Goal: Task Accomplishment & Management: Use online tool/utility

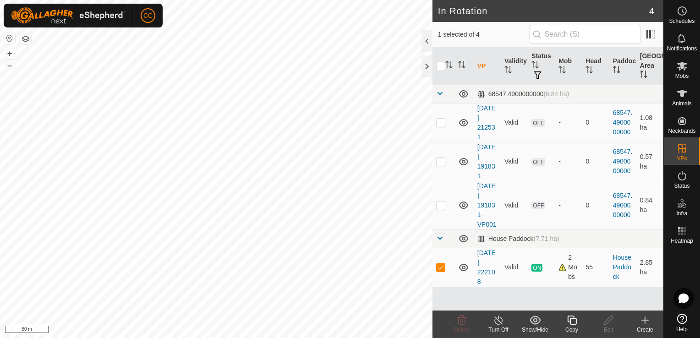
click at [573, 324] on icon at bounding box center [571, 320] width 9 height 9
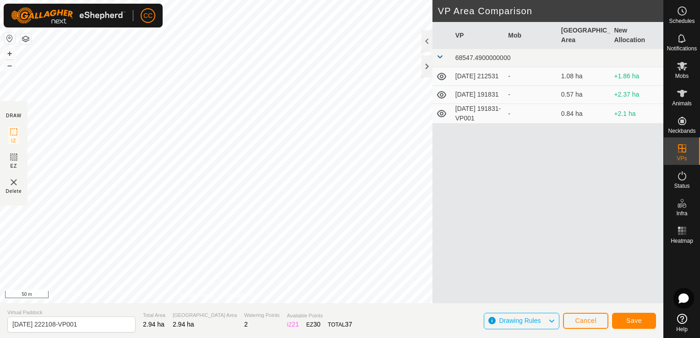
click at [453, 229] on div "VP Mob Grazing Area New Allocation 68547.4900000000 [DATE] 212531 - 1.08 ha +1.…" at bounding box center [547, 173] width 231 height 303
click at [633, 324] on span "Save" at bounding box center [634, 320] width 16 height 7
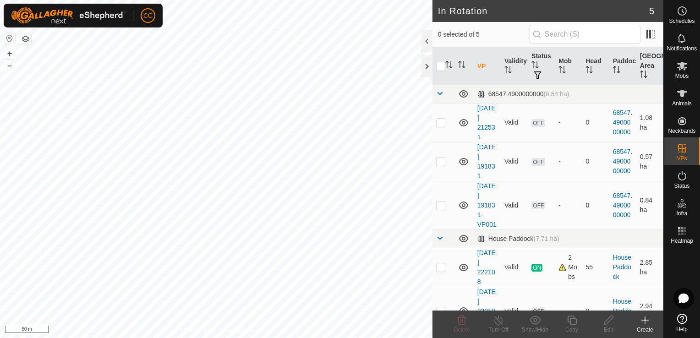
checkbox input "true"
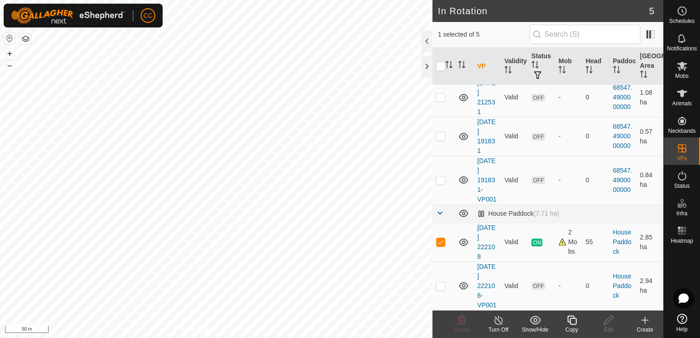
scroll to position [43, 0]
click at [443, 282] on p-checkbox at bounding box center [440, 285] width 9 height 7
checkbox input "true"
click at [439, 238] on p-checkbox at bounding box center [440, 241] width 9 height 7
checkbox input "false"
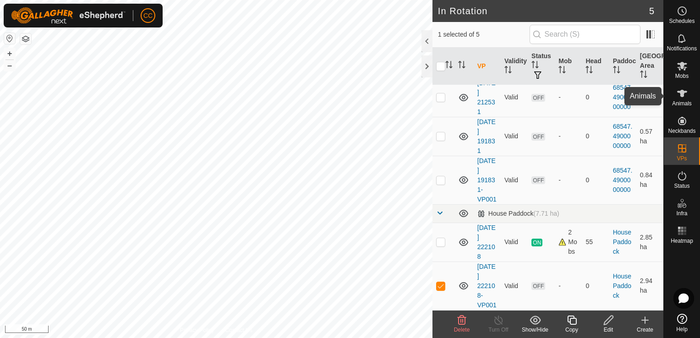
click at [684, 99] on es-animals-svg-icon at bounding box center [682, 93] width 16 height 15
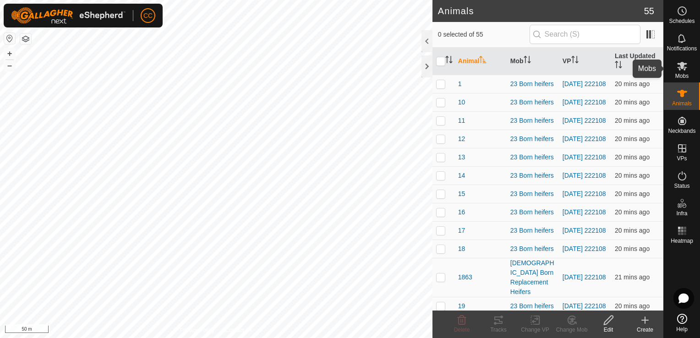
click at [679, 69] on icon at bounding box center [682, 66] width 10 height 9
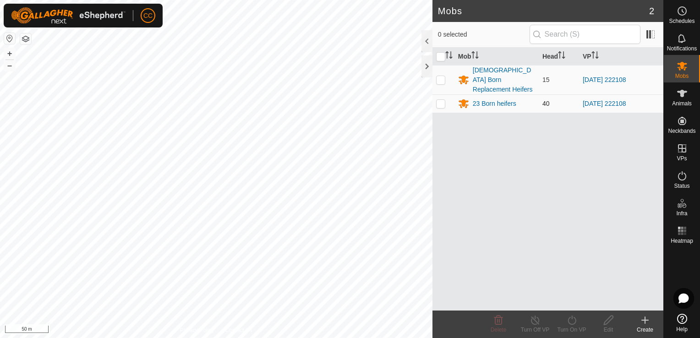
click at [441, 100] on p-checkbox at bounding box center [440, 103] width 9 height 7
checkbox input "true"
click at [571, 321] on icon at bounding box center [571, 320] width 11 height 11
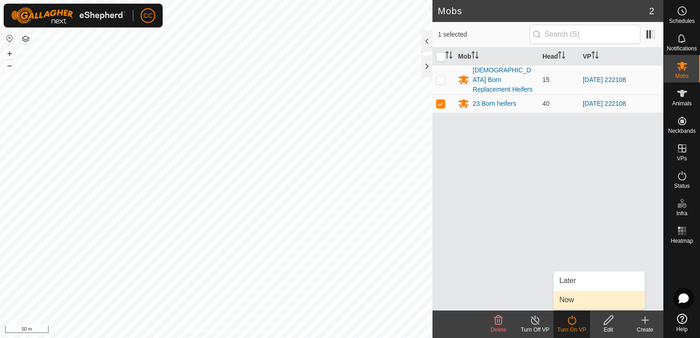
click at [569, 298] on link "Now" at bounding box center [599, 300] width 91 height 18
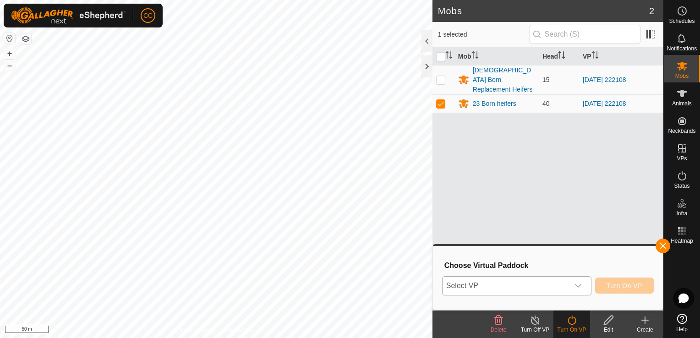
click at [579, 287] on icon "dropdown trigger" at bounding box center [578, 286] width 6 height 4
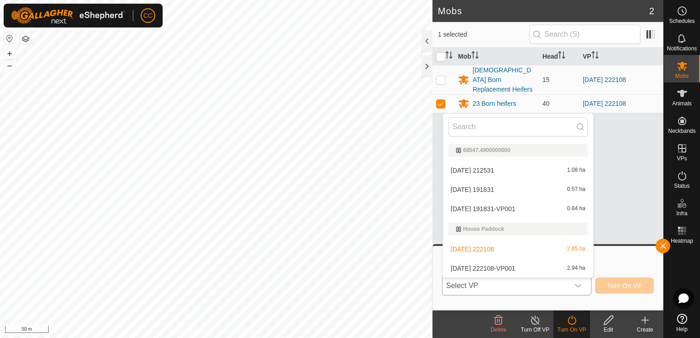
click at [540, 265] on li "[DATE] 222108-VP001 2.94 ha" at bounding box center [518, 268] width 150 height 18
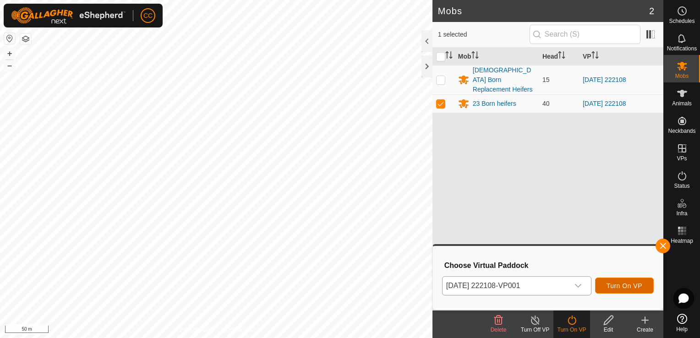
click at [617, 286] on span "Turn On VP" at bounding box center [624, 285] width 36 height 7
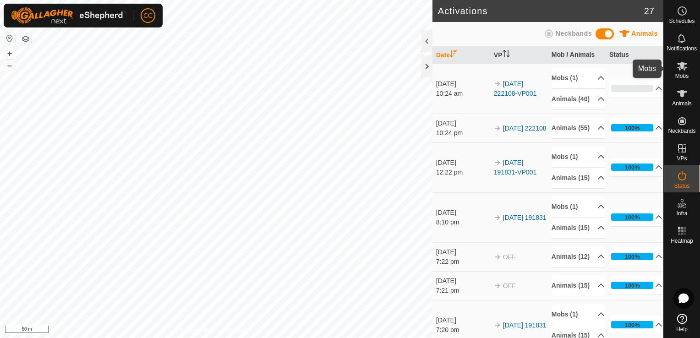
click at [677, 70] on icon at bounding box center [681, 65] width 11 height 11
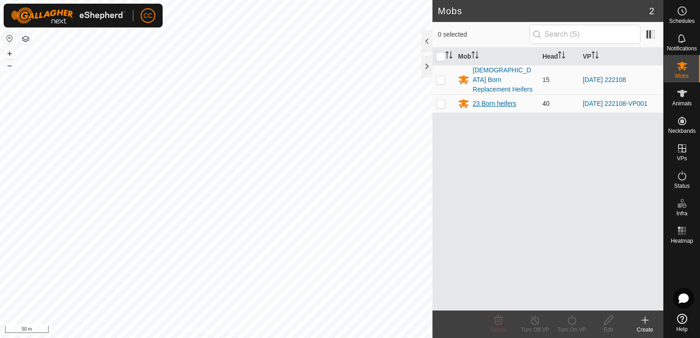
click at [498, 99] on div "23 Born heifers" at bounding box center [495, 104] width 44 height 10
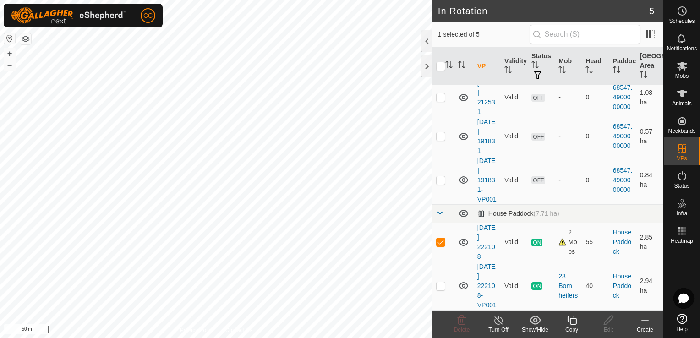
scroll to position [43, 0]
click at [441, 238] on p-checkbox at bounding box center [440, 241] width 9 height 7
checkbox input "true"
click at [495, 323] on icon at bounding box center [498, 320] width 11 height 11
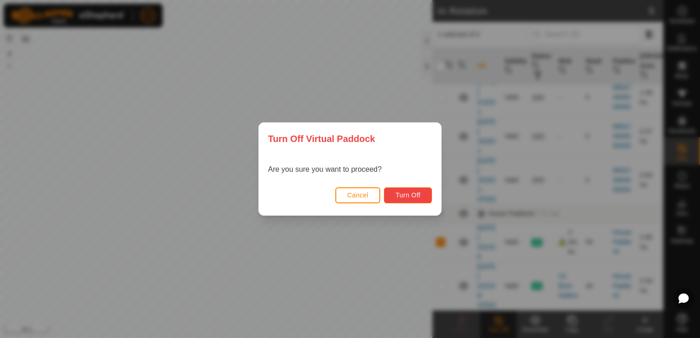
click at [412, 198] on span "Turn Off" at bounding box center [407, 194] width 25 height 7
